Goal: Ask a question

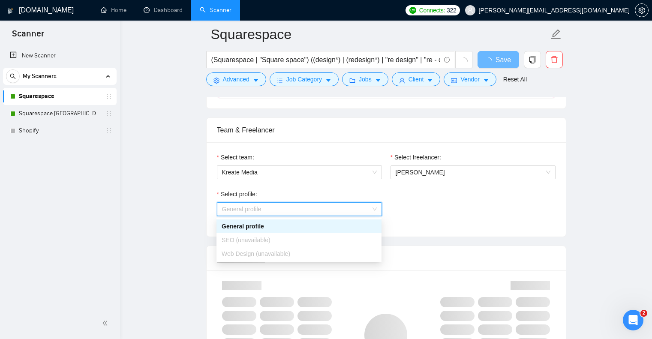
click at [265, 250] on span "Web Design (unavailable)" at bounding box center [255, 253] width 69 height 7
click at [262, 253] on span "Web Design (unavailable)" at bounding box center [255, 253] width 69 height 7
click at [436, 214] on div "Select profile: General profile" at bounding box center [385, 207] width 347 height 37
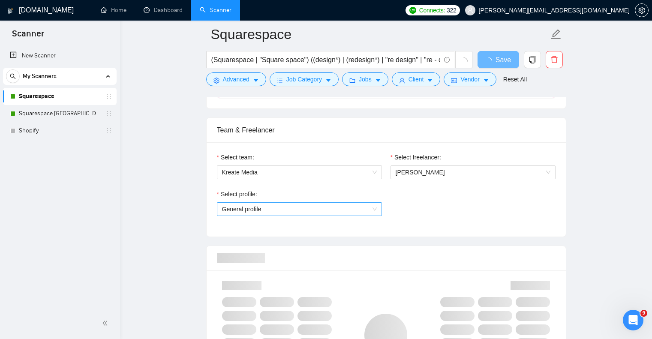
click at [285, 212] on span "General profile" at bounding box center [299, 209] width 155 height 13
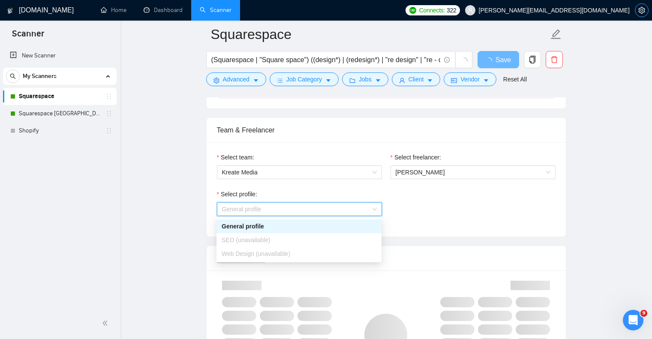
click at [639, 11] on icon "setting" at bounding box center [641, 10] width 7 height 7
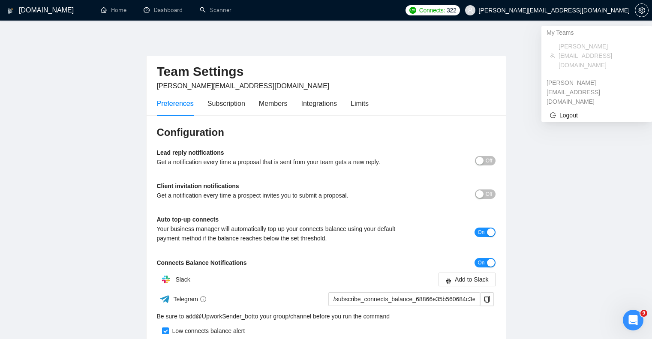
click at [613, 10] on span "[PERSON_NAME][EMAIL_ADDRESS][DOMAIN_NAME]" at bounding box center [553, 10] width 151 height 0
click at [565, 111] on span "Logout" at bounding box center [596, 115] width 93 height 9
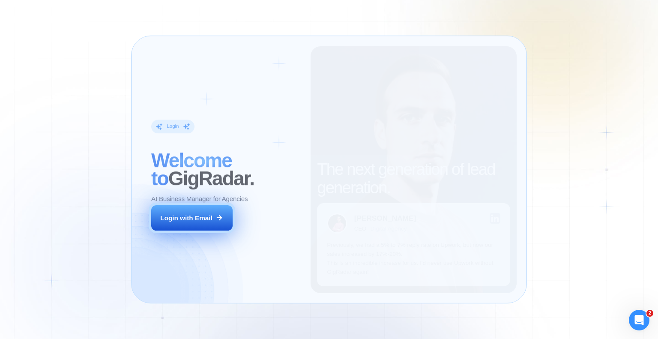
click at [209, 222] on div "Login with Email" at bounding box center [186, 217] width 52 height 9
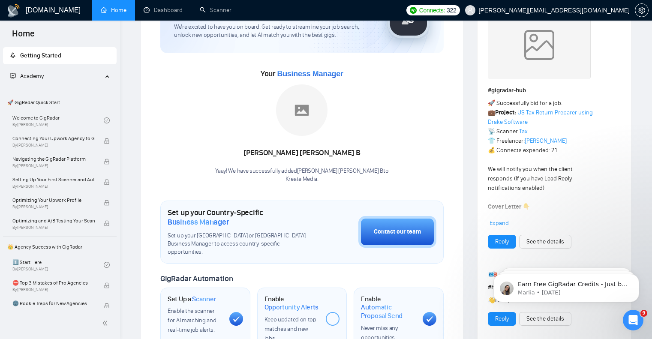
scroll to position [97, 0]
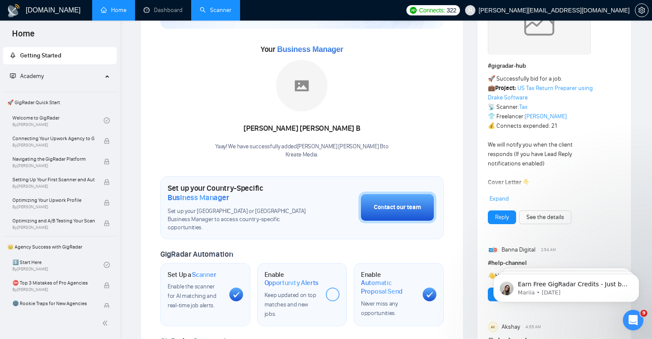
click at [220, 14] on link "Scanner" at bounding box center [216, 9] width 32 height 7
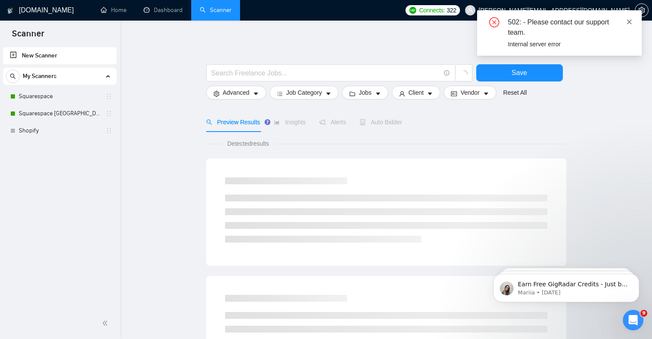
click at [628, 22] on icon "close" at bounding box center [629, 21] width 5 height 5
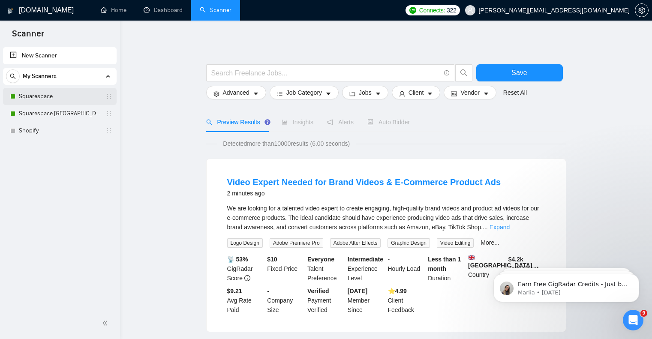
click at [57, 94] on link "Squarespace" at bounding box center [59, 96] width 81 height 17
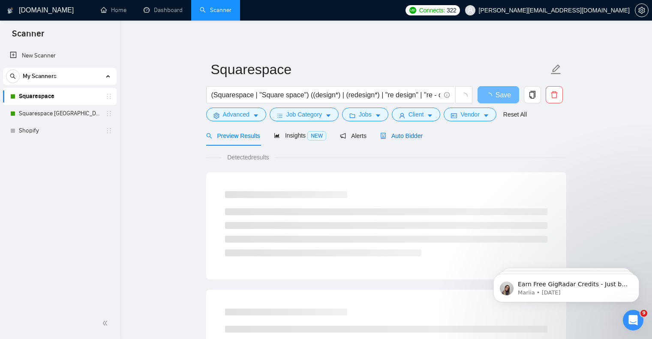
click at [406, 136] on span "Auto Bidder" at bounding box center [401, 135] width 42 height 7
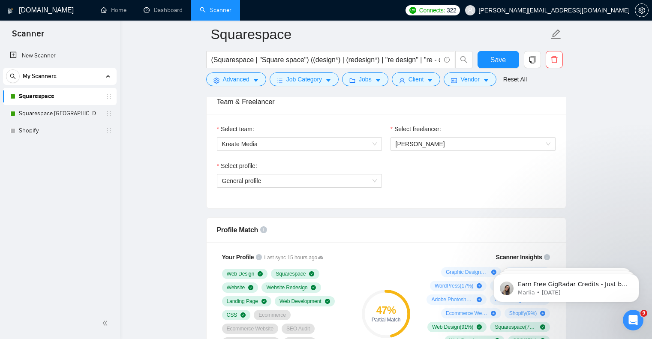
scroll to position [444, 0]
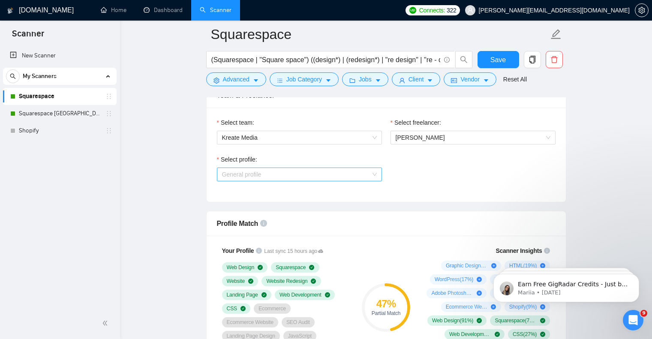
click at [312, 177] on span "General profile" at bounding box center [299, 174] width 155 height 13
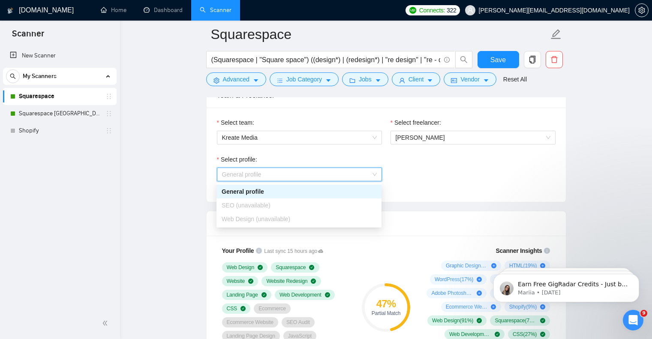
click at [274, 214] on div "Web Design (unavailable)" at bounding box center [298, 218] width 155 height 9
click at [272, 215] on span "Web Design (unavailable)" at bounding box center [255, 218] width 69 height 7
click at [272, 217] on span "Web Design (unavailable)" at bounding box center [255, 218] width 69 height 7
click at [426, 190] on div "Select profile: General profile" at bounding box center [385, 173] width 347 height 37
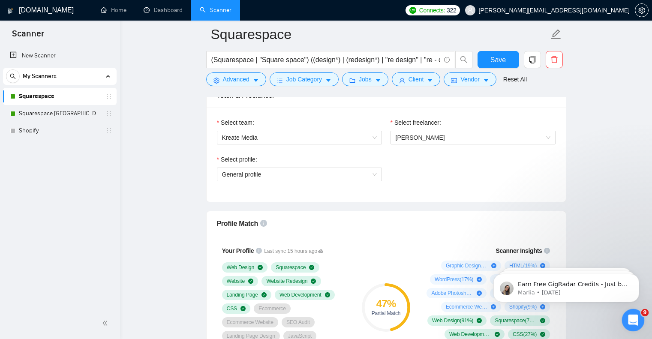
click at [638, 324] on div "Open Intercom Messenger" at bounding box center [631, 319] width 28 height 28
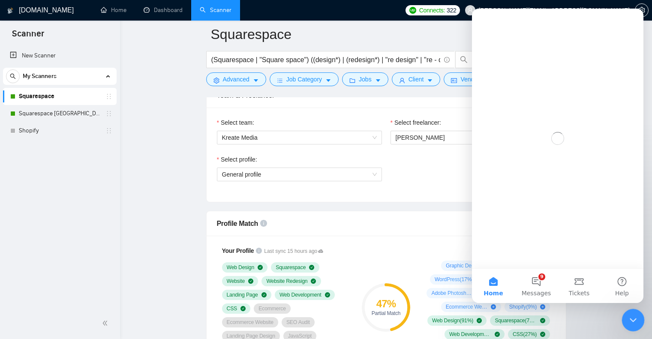
scroll to position [0, 0]
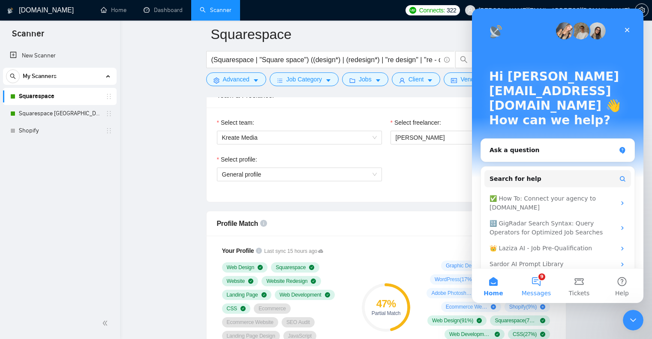
click at [539, 281] on button "9 Messages" at bounding box center [535, 286] width 43 height 34
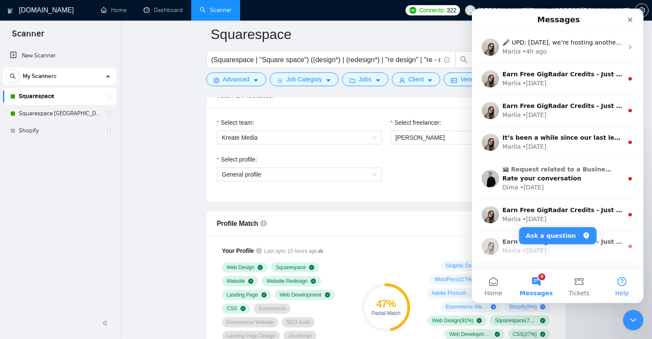
click at [625, 279] on button "Help" at bounding box center [621, 286] width 43 height 34
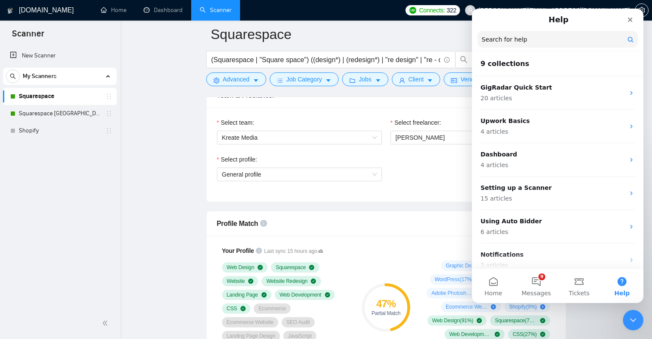
click at [544, 39] on input "Search for help" at bounding box center [557, 39] width 160 height 17
click at [565, 289] on button "Tickets" at bounding box center [578, 286] width 43 height 34
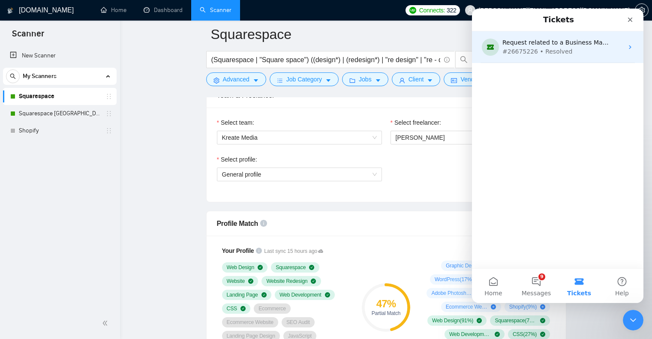
click at [562, 50] on div "#26675226 • Resolved" at bounding box center [555, 51] width 107 height 9
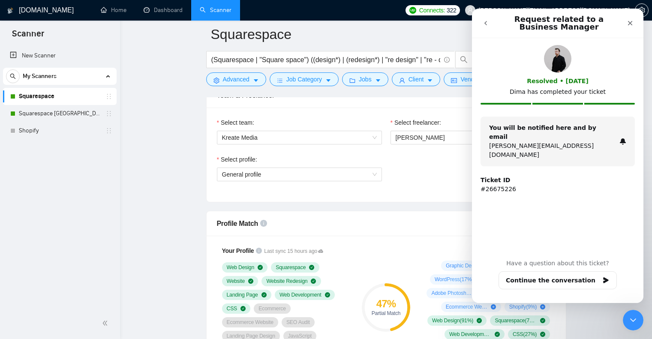
click at [481, 19] on button "go back" at bounding box center [485, 23] width 16 height 16
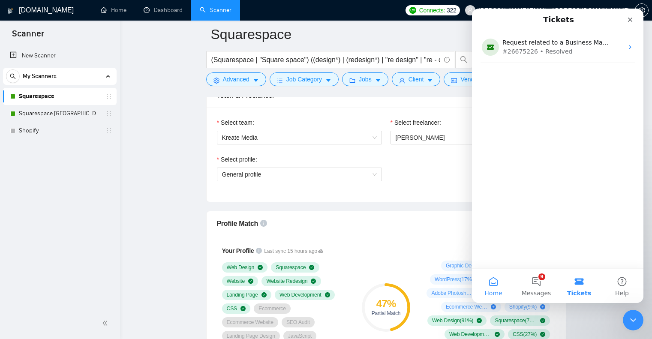
click at [486, 299] on button "Home" at bounding box center [493, 286] width 43 height 34
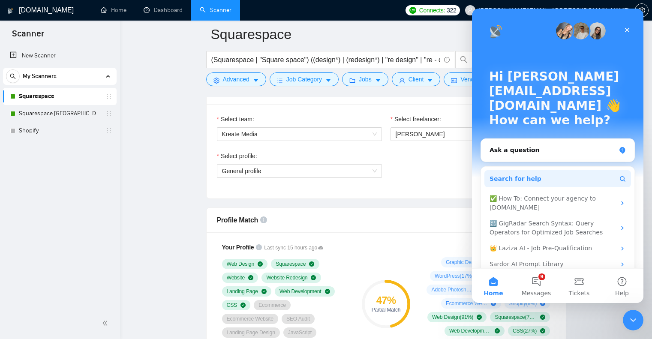
scroll to position [454, 0]
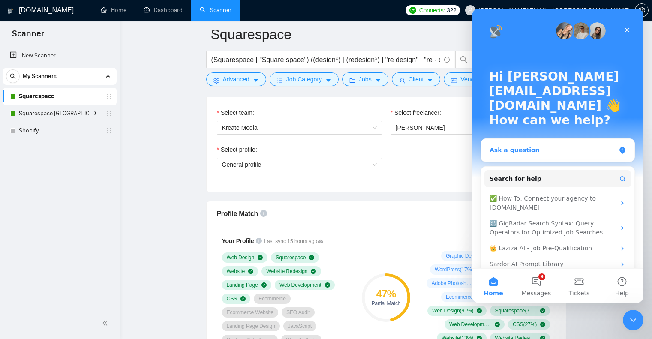
click at [542, 141] on div "Ask a question" at bounding box center [557, 150] width 153 height 23
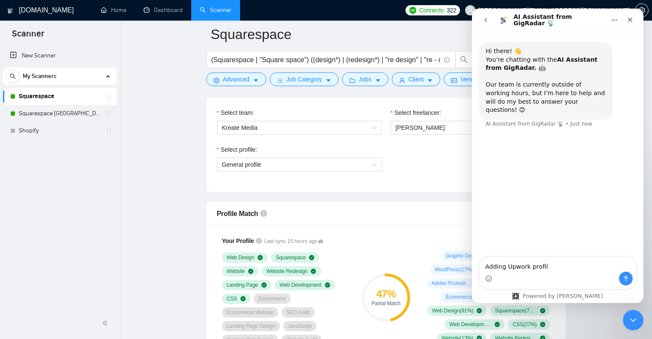
type textarea "Adding Upwork profile"
type textarea "I want to speak to a person."
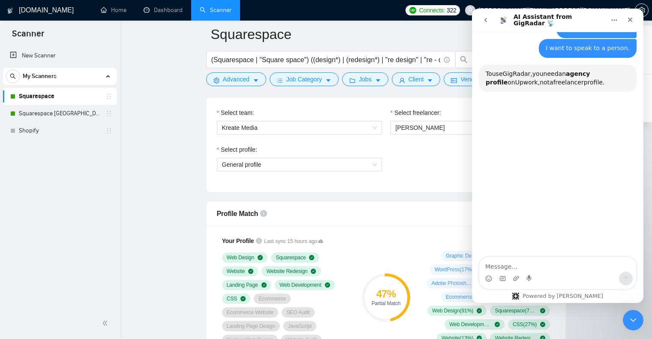
scroll to position [108, 0]
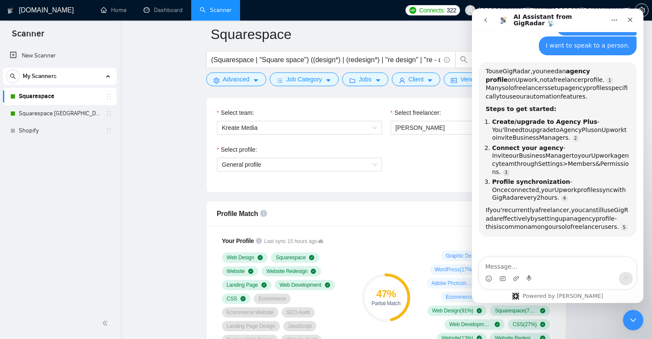
click at [583, 42] on div "I want to speak to a person." at bounding box center [587, 46] width 84 height 9
click at [581, 42] on div "I want to speak to a person." at bounding box center [587, 46] width 84 height 9
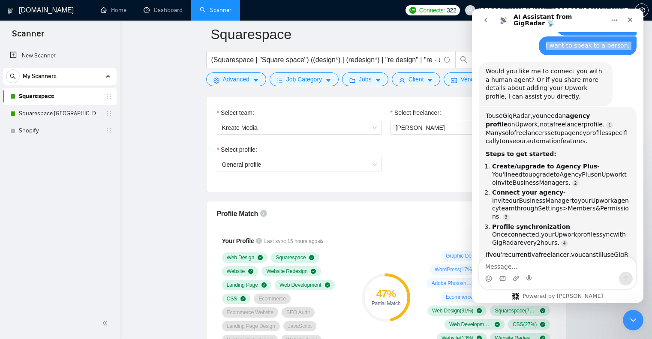
scroll to position [135, 0]
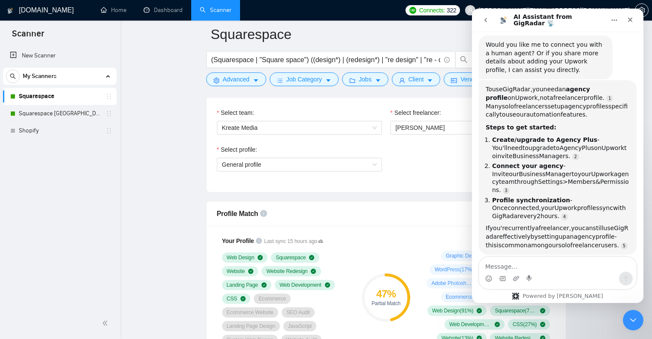
copy div "I want to speak to a person."
click at [530, 267] on textarea "Message…" at bounding box center [557, 264] width 157 height 15
paste textarea "I want to speak to a person."
type textarea "I want to speak to a person."
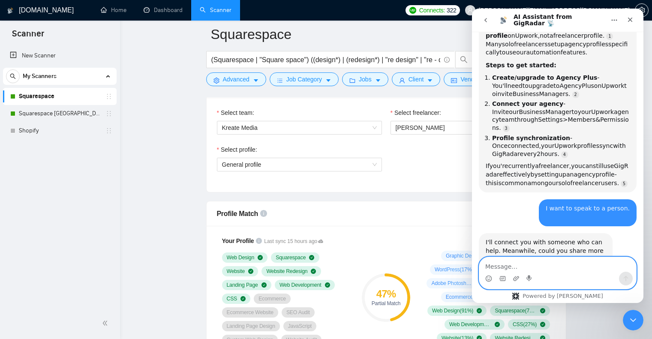
scroll to position [228, 0]
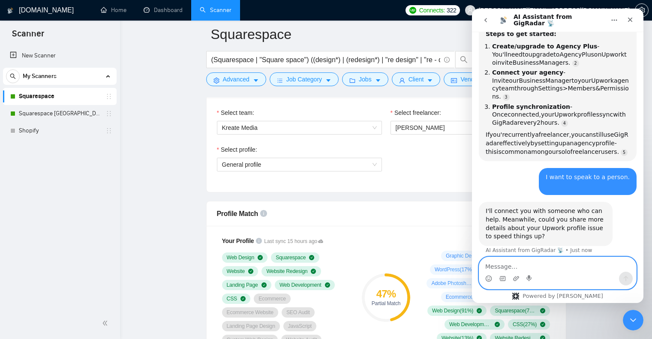
click at [553, 266] on textarea "Message…" at bounding box center [557, 264] width 157 height 15
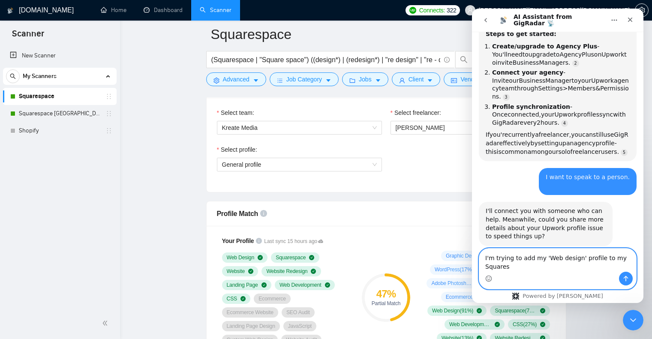
scroll to position [236, 0]
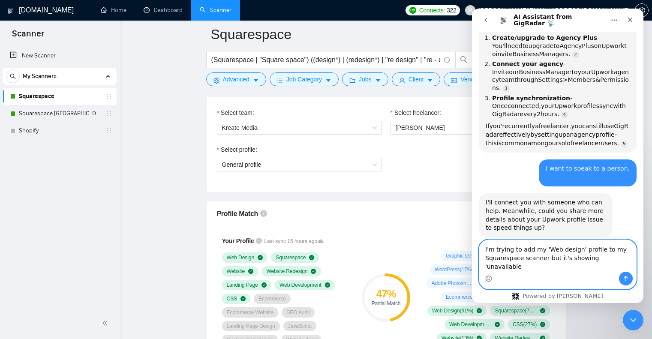
type textarea "I'm trying to add my 'Web design' profile to my Squarespace scanner but it's sh…"
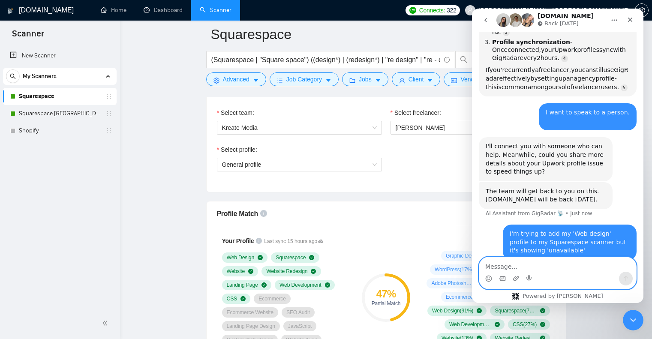
scroll to position [322, 0]
